Goal: Information Seeking & Learning: Learn about a topic

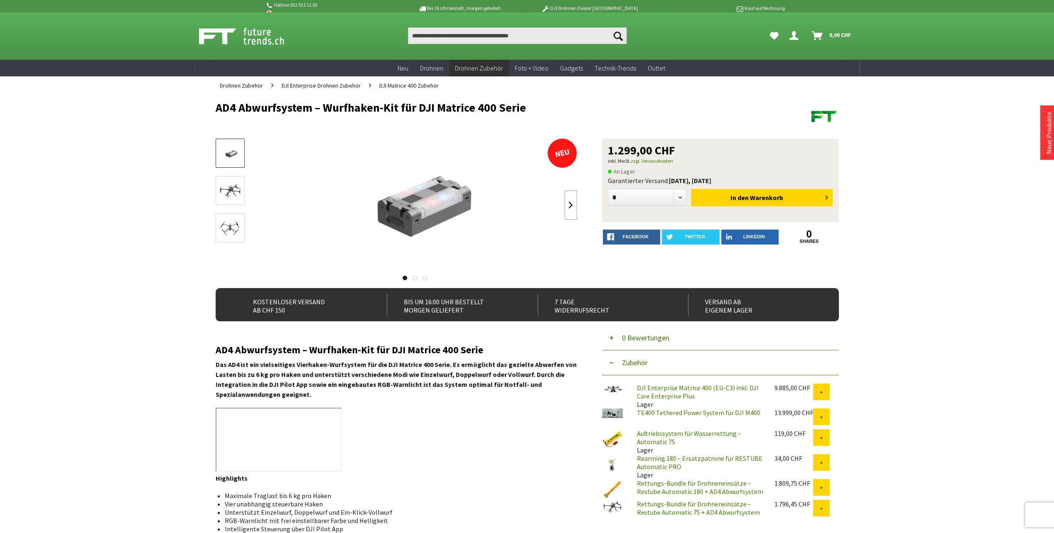
click at [572, 203] on link at bounding box center [571, 205] width 12 height 29
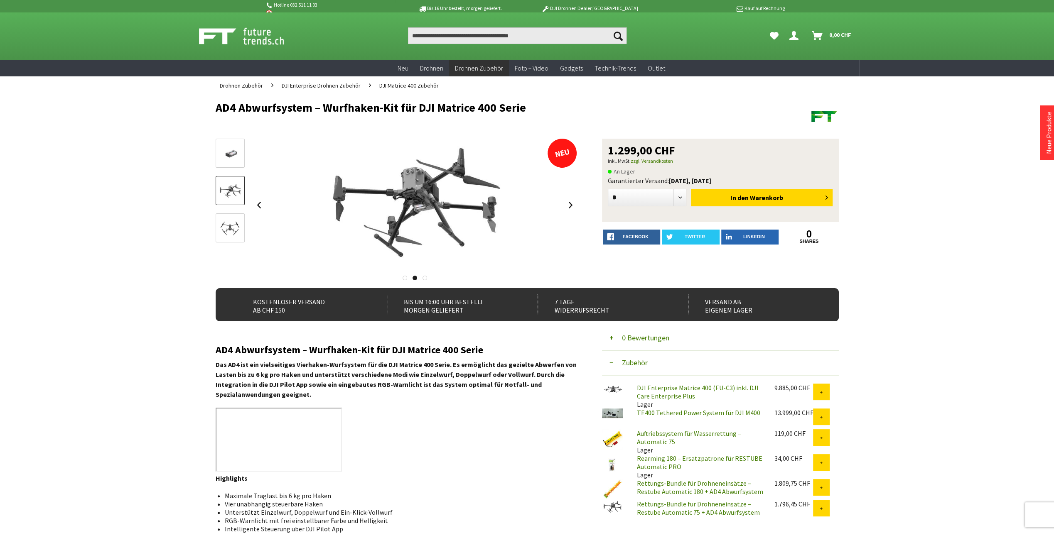
click at [571, 204] on link at bounding box center [571, 205] width 12 height 29
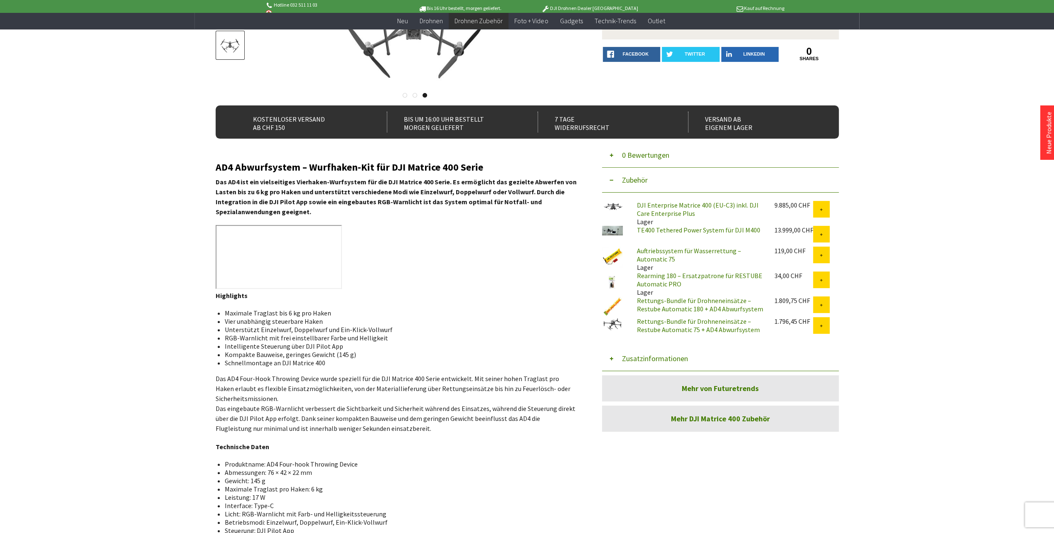
scroll to position [291, 0]
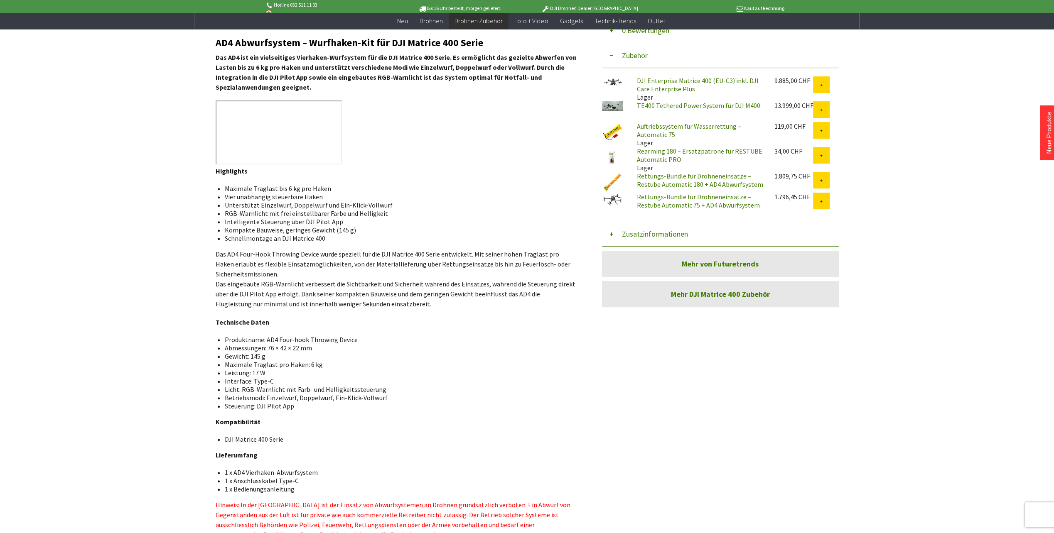
click at [676, 209] on link "Rettungs-Bundle für Drohneneinsätze – Restube Automatic 75 + AD4 Abwurfsystem" at bounding box center [698, 201] width 123 height 17
click at [649, 207] on link "Rettungs-Bundle für Drohneneinsätze – Restube Automatic 75 + AD4 Abwurfsystem" at bounding box center [698, 201] width 123 height 17
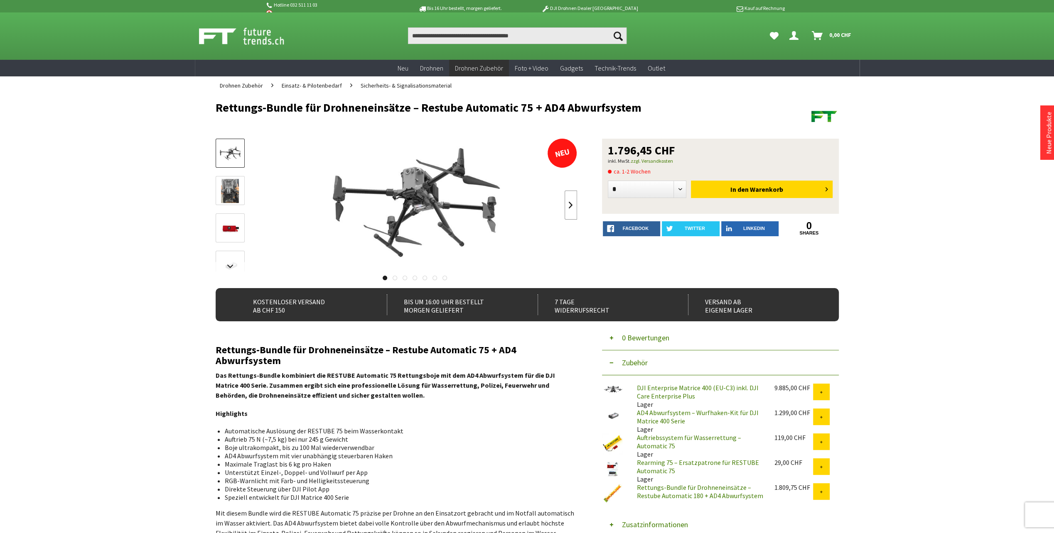
click at [574, 202] on link at bounding box center [571, 205] width 12 height 29
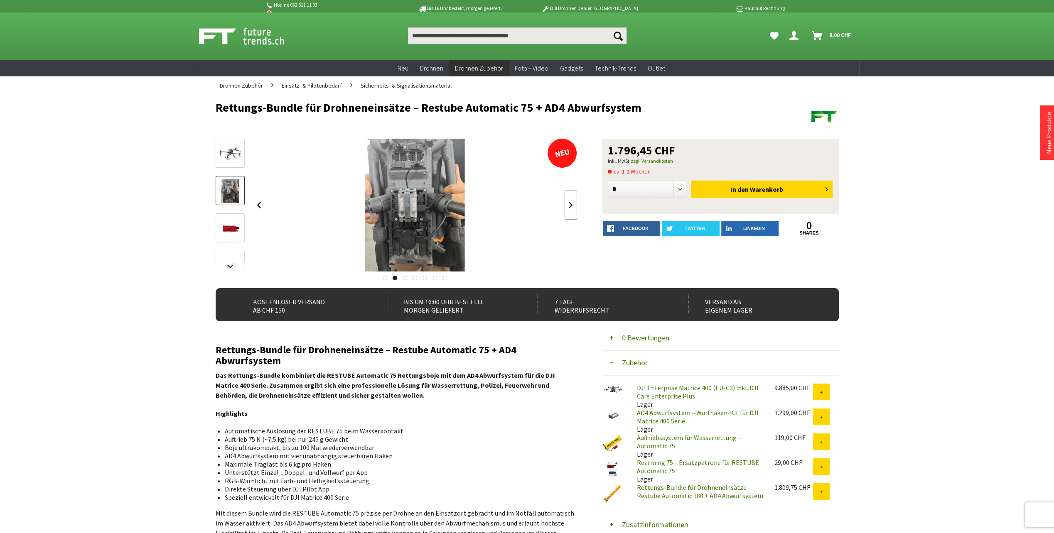
click at [574, 202] on link at bounding box center [571, 205] width 12 height 29
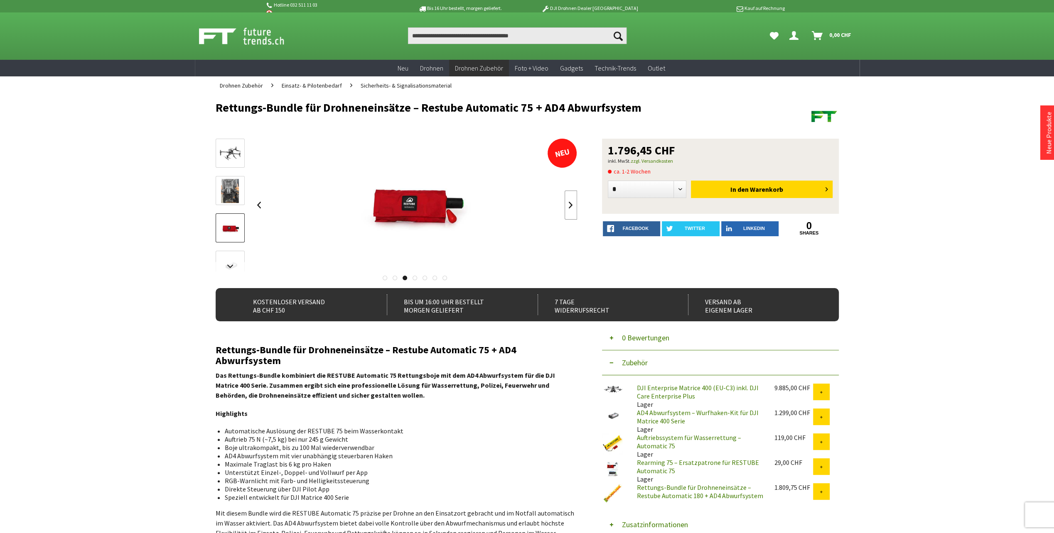
click at [573, 202] on link at bounding box center [571, 205] width 12 height 29
click at [571, 202] on link at bounding box center [571, 205] width 12 height 29
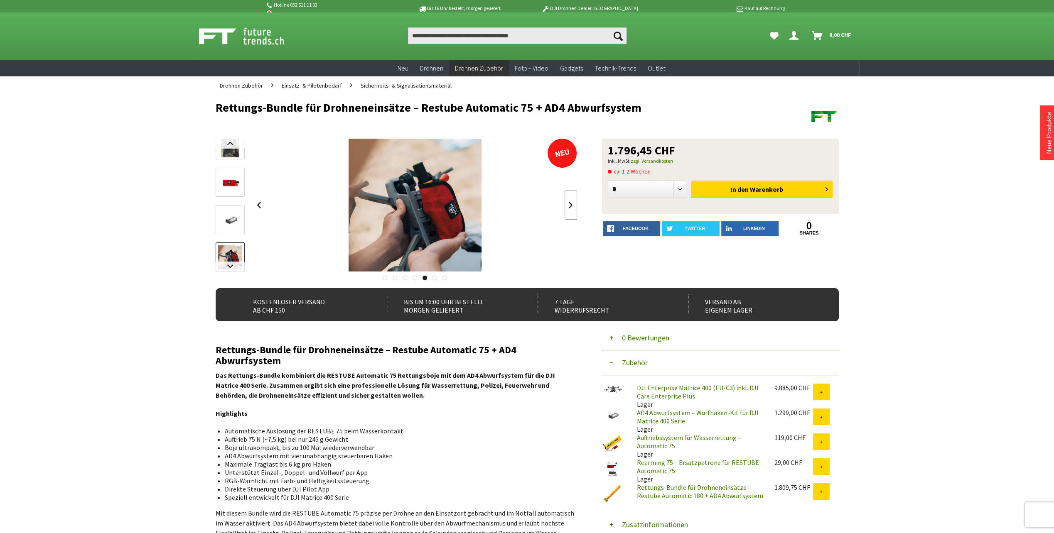
click at [570, 202] on link at bounding box center [571, 205] width 12 height 29
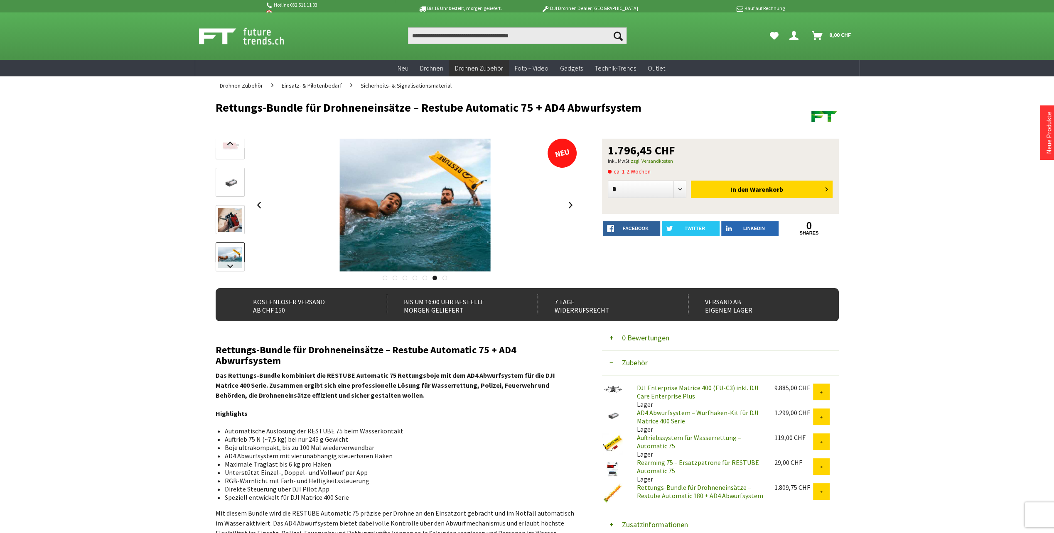
click at [567, 202] on link at bounding box center [571, 205] width 12 height 29
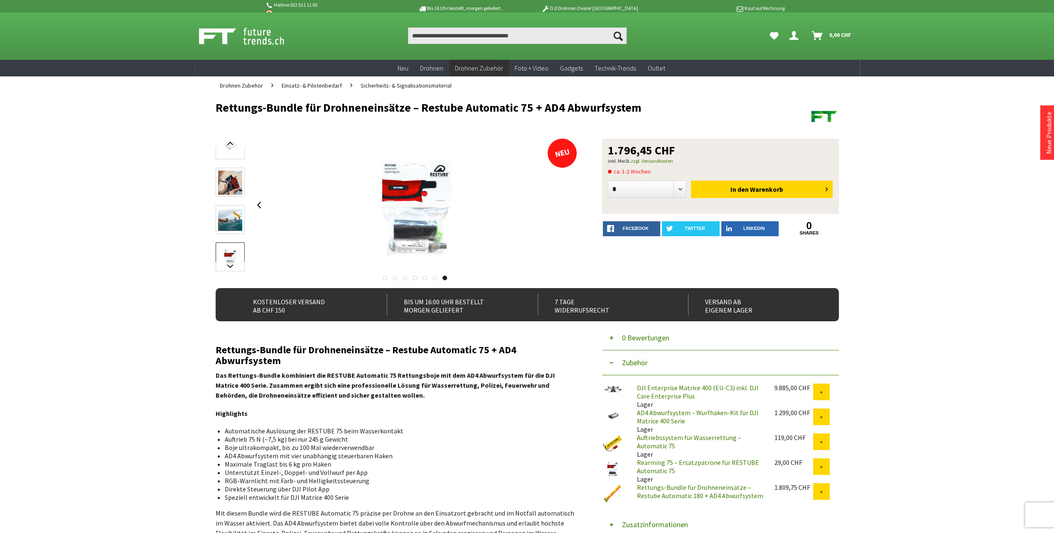
click at [565, 201] on div at bounding box center [415, 205] width 324 height 133
